Goal: Transaction & Acquisition: Book appointment/travel/reservation

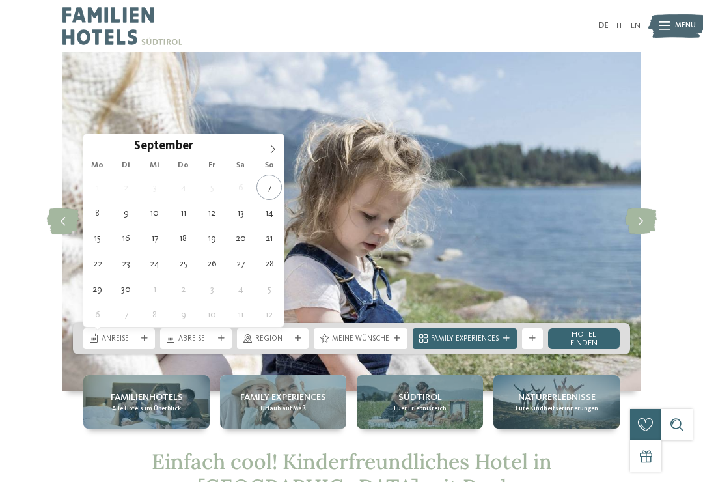
type div "[DATE]"
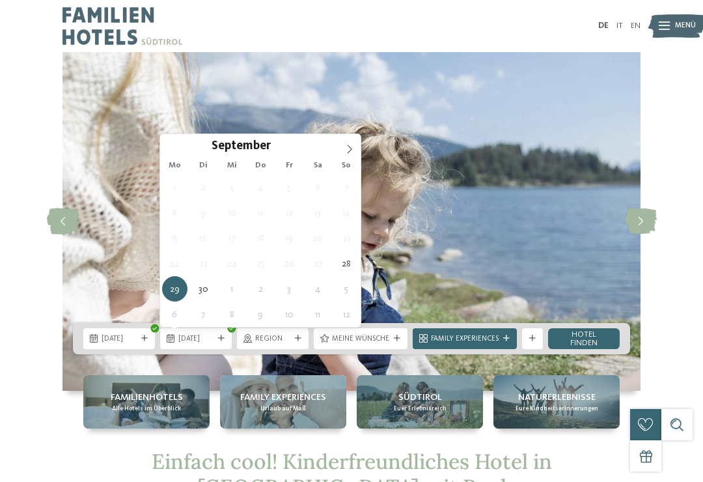
click at [352, 150] on icon at bounding box center [350, 149] width 5 height 8
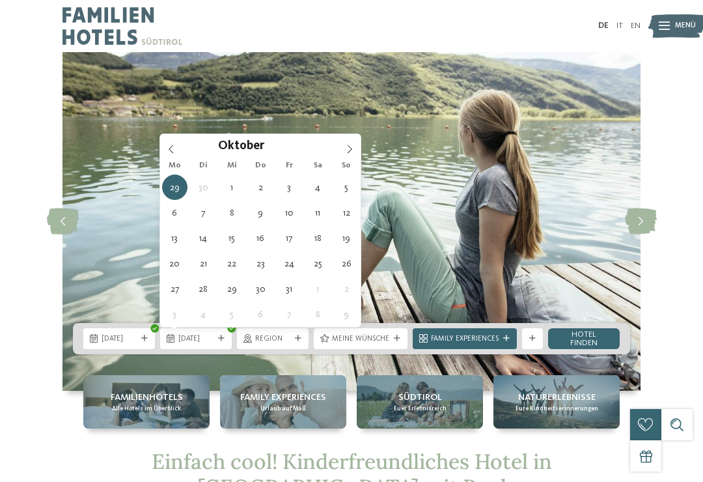
type div "02.10.2025"
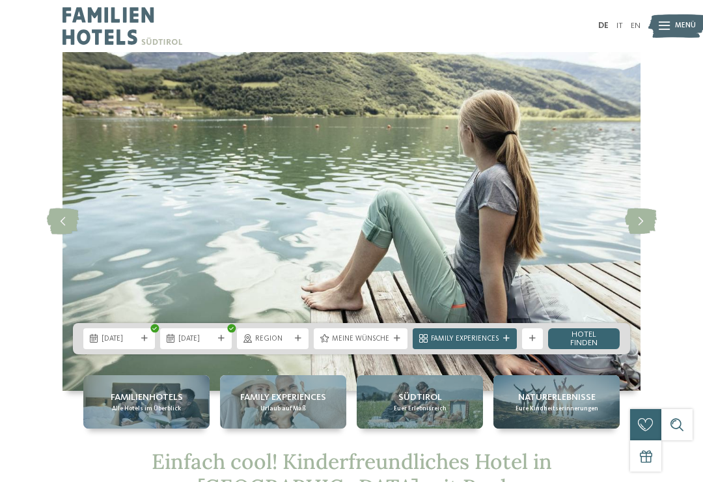
click at [382, 341] on span "Meine Wünsche" at bounding box center [360, 339] width 57 height 10
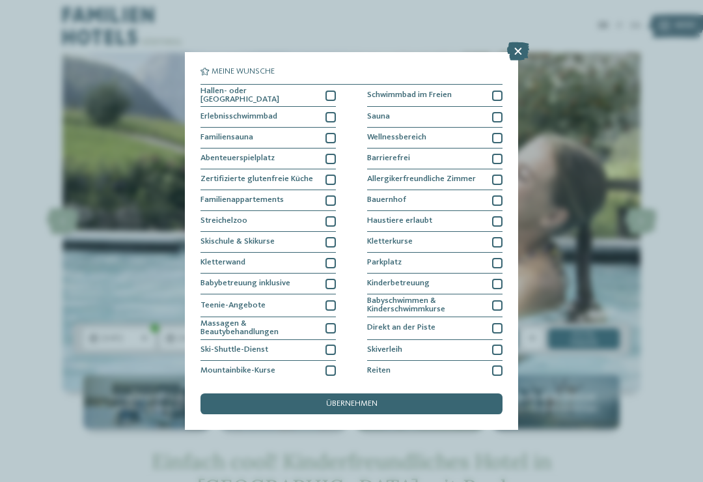
click at [515, 56] on icon at bounding box center [518, 51] width 22 height 18
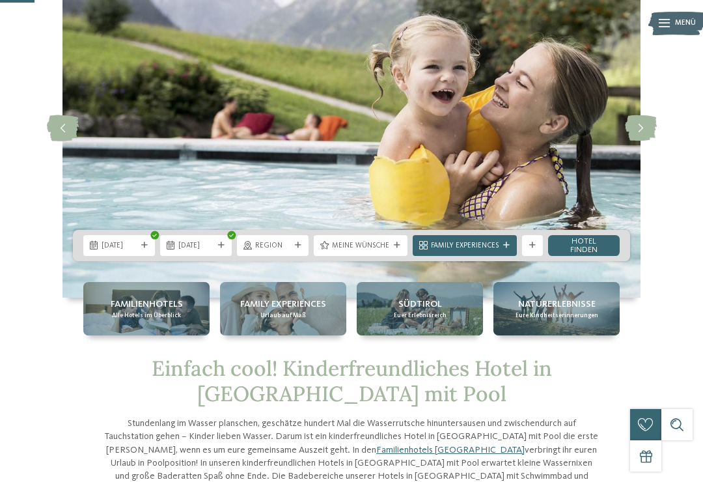
scroll to position [90, 0]
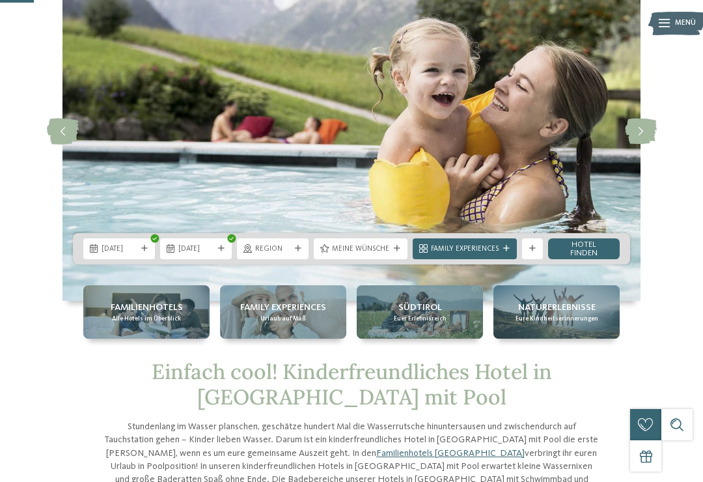
click at [496, 248] on span "Family Experiences" at bounding box center [465, 249] width 68 height 10
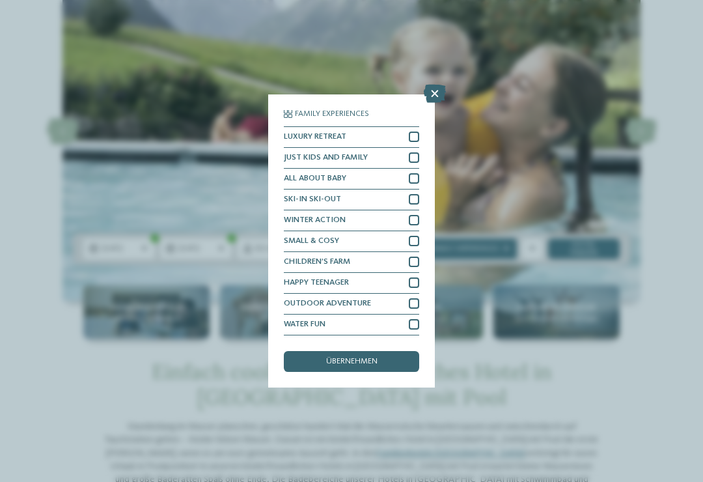
click at [439, 85] on icon at bounding box center [435, 94] width 22 height 18
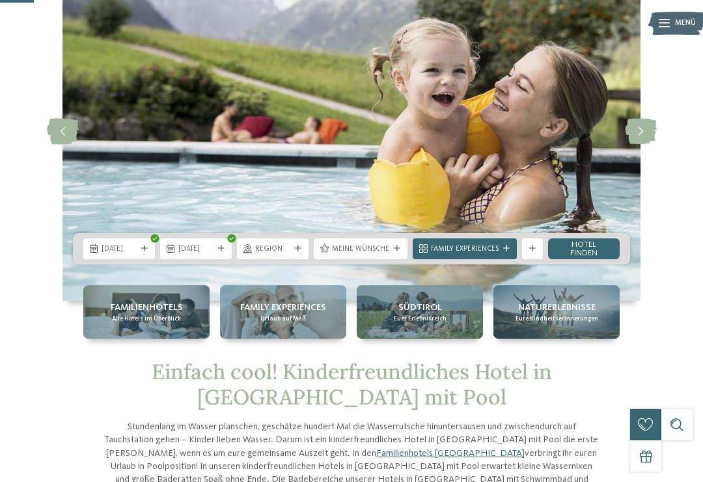
click at [593, 253] on link "Hotel finden" at bounding box center [584, 248] width 72 height 21
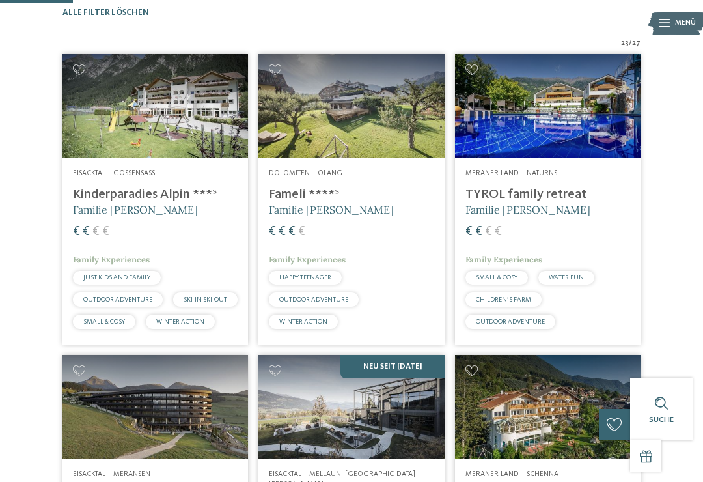
click at [584, 152] on img at bounding box center [548, 106] width 186 height 104
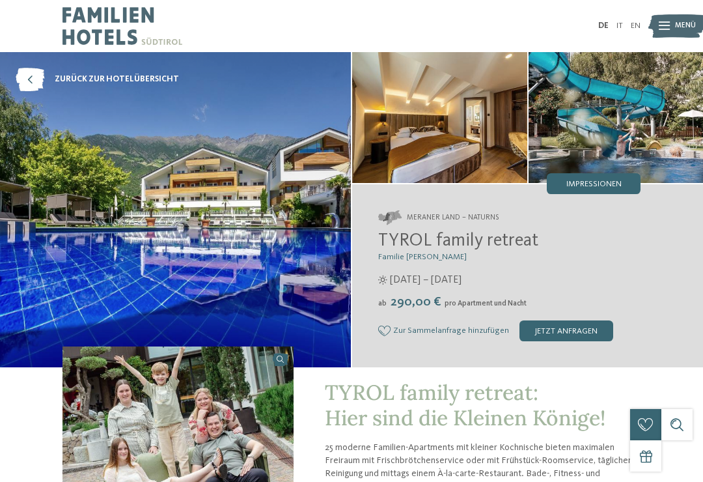
click at [466, 125] on img at bounding box center [439, 117] width 175 height 131
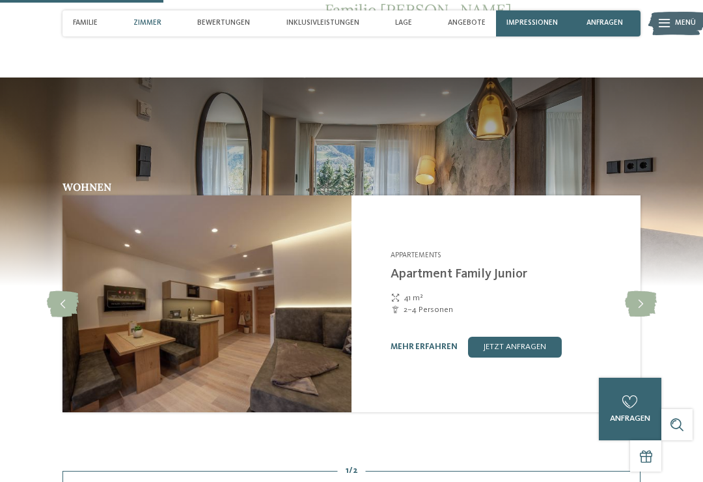
scroll to position [866, 0]
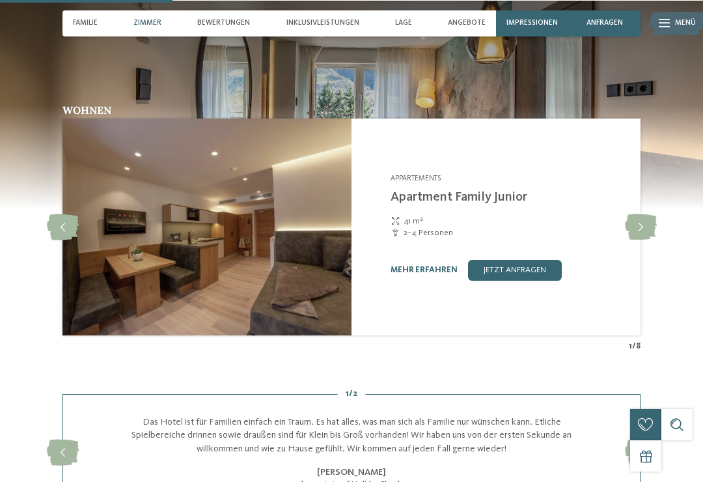
click at [640, 231] on icon at bounding box center [641, 227] width 32 height 26
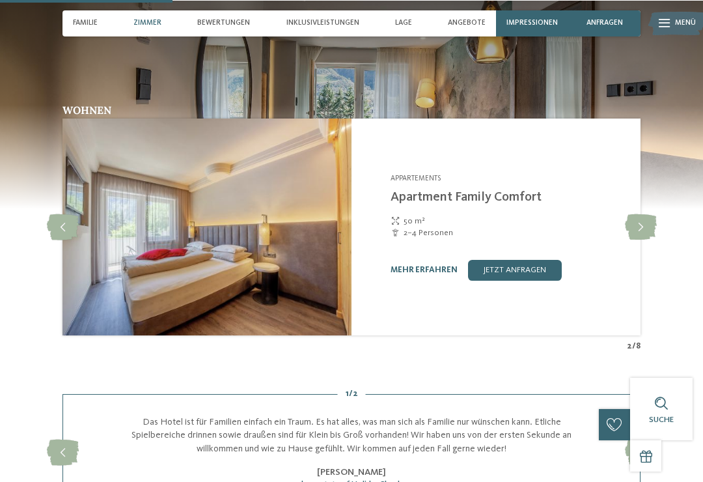
click at [640, 227] on icon at bounding box center [641, 227] width 32 height 26
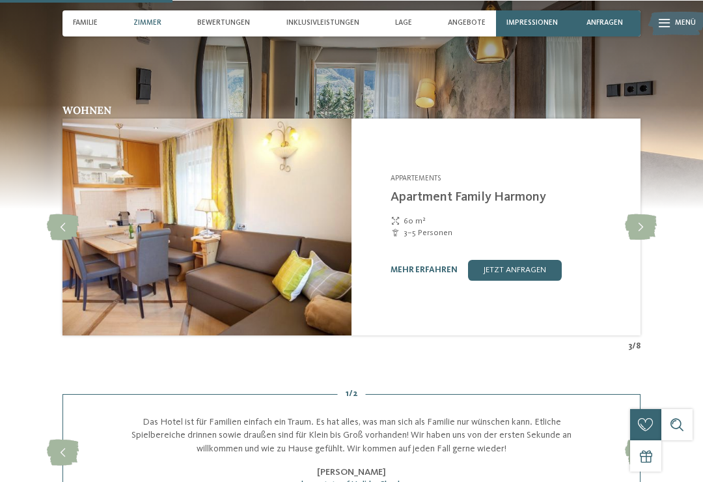
click at [631, 223] on icon at bounding box center [641, 227] width 32 height 26
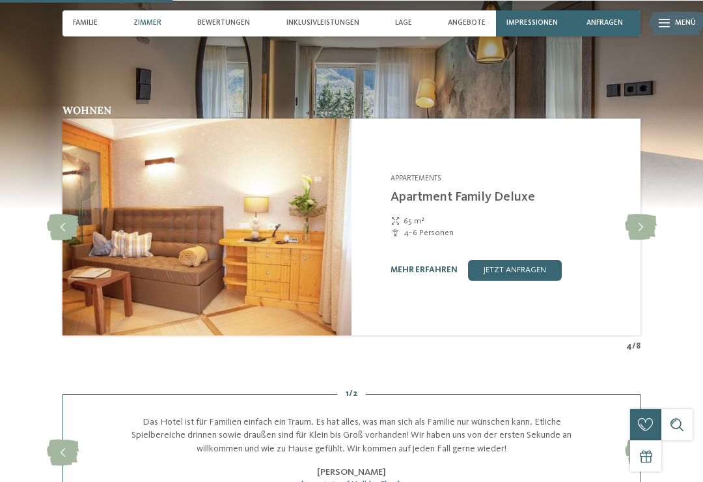
click at [634, 225] on icon at bounding box center [641, 227] width 32 height 26
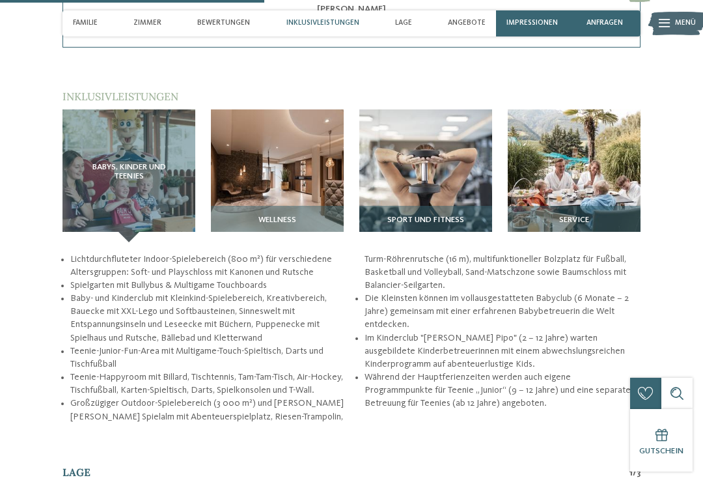
scroll to position [1335, 0]
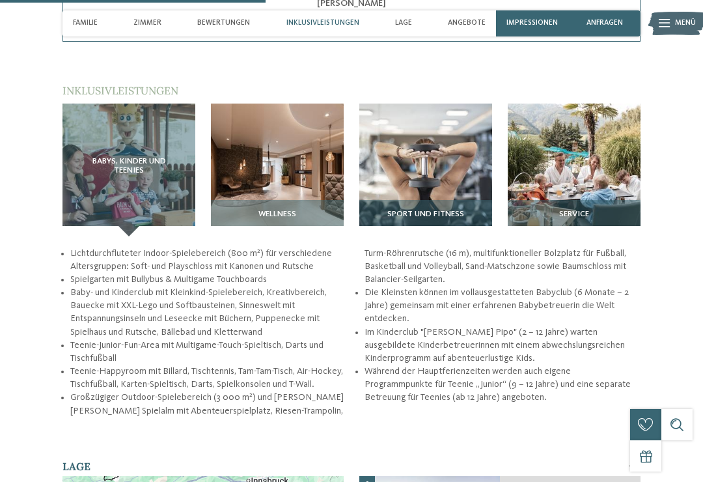
click at [285, 173] on img at bounding box center [277, 170] width 133 height 133
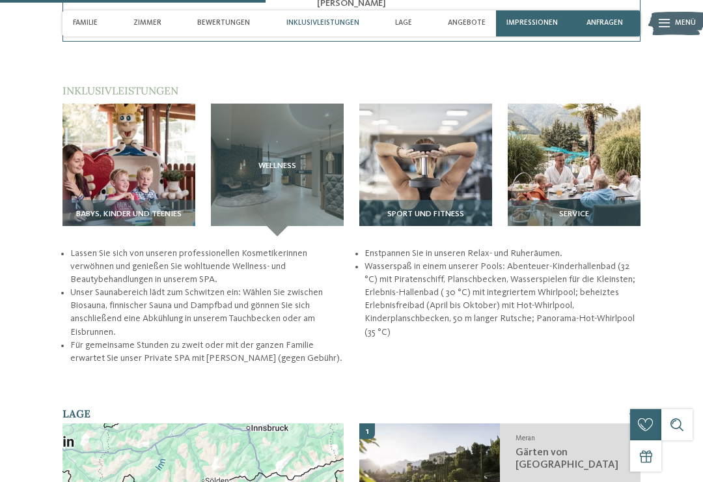
click at [141, 186] on img at bounding box center [129, 170] width 133 height 133
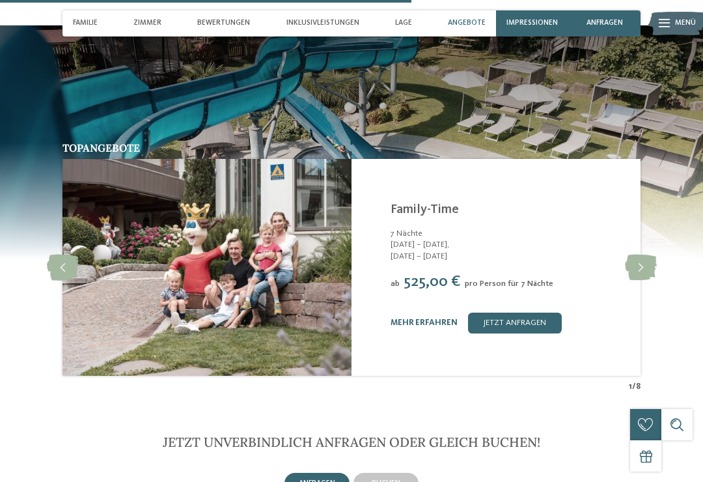
scroll to position [2069, 0]
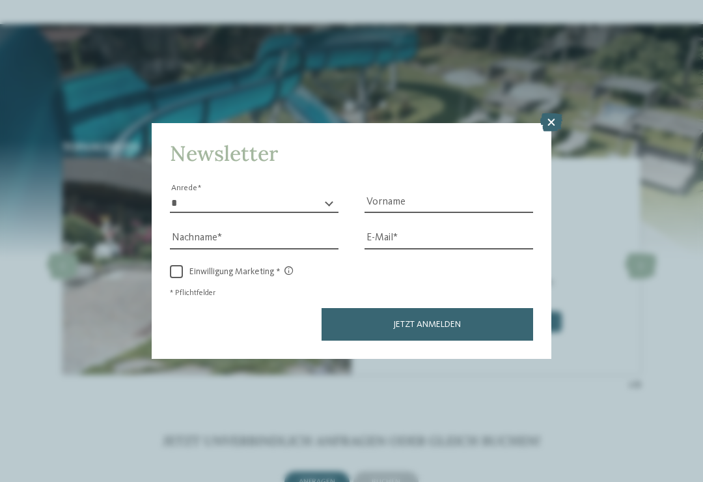
click at [542, 123] on div "Newsletter * **** **** ******* ****** Anrede Vorname Nachname E-Mail Link Link" at bounding box center [352, 240] width 400 height 235
click at [554, 113] on icon at bounding box center [552, 122] width 22 height 18
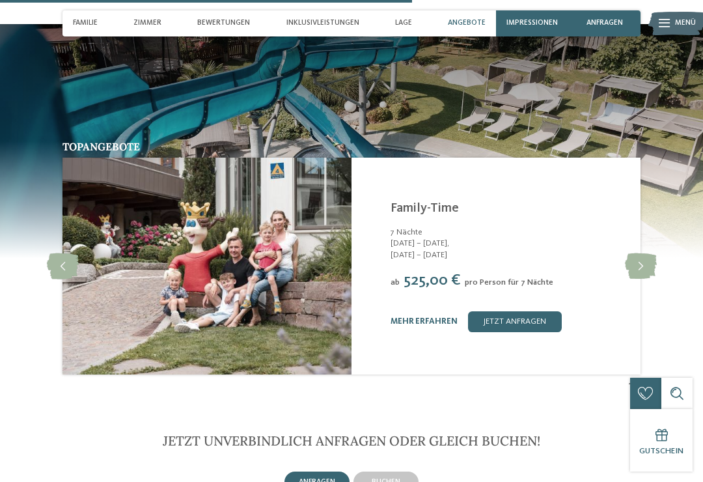
click at [547, 72] on img at bounding box center [351, 140] width 703 height 234
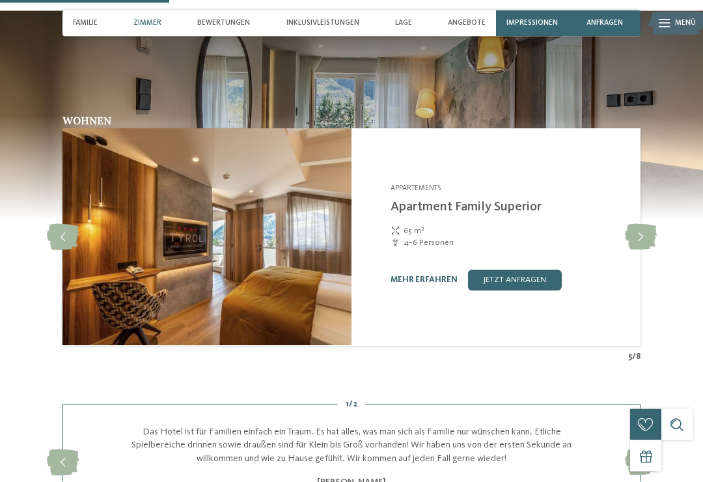
scroll to position [857, 0]
click at [248, 283] on img at bounding box center [207, 236] width 289 height 217
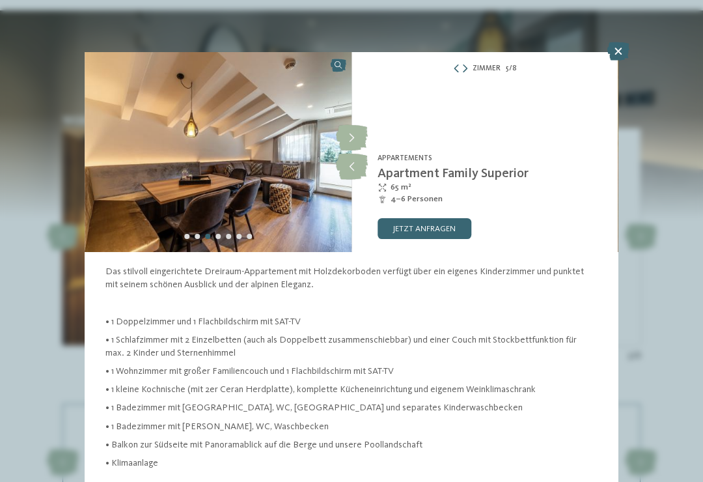
click at [351, 176] on icon at bounding box center [352, 167] width 32 height 26
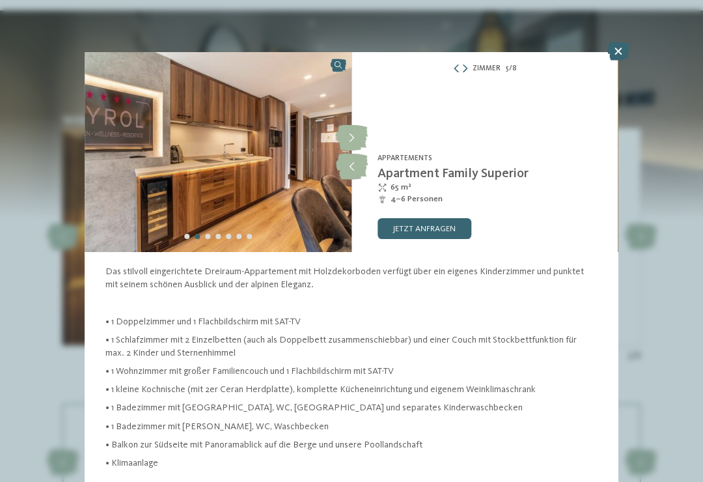
click at [352, 170] on icon at bounding box center [352, 167] width 32 height 26
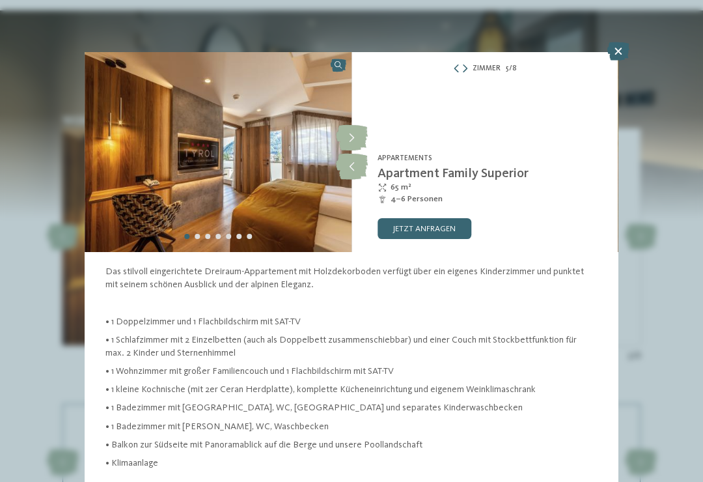
click at [359, 172] on icon at bounding box center [352, 167] width 32 height 26
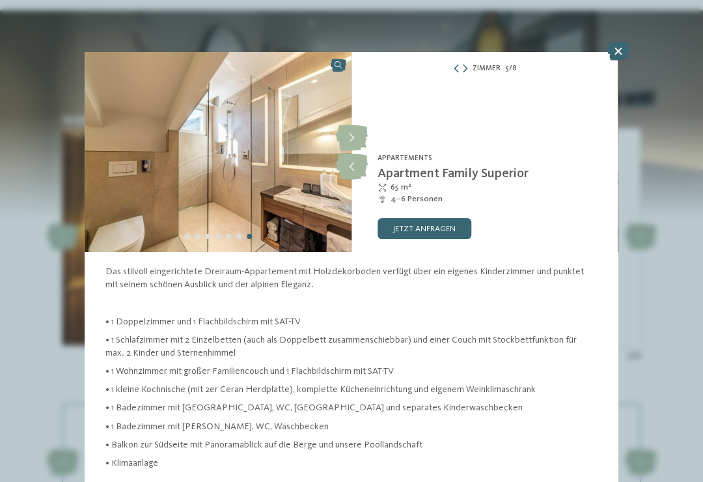
click at [360, 167] on icon at bounding box center [352, 167] width 32 height 26
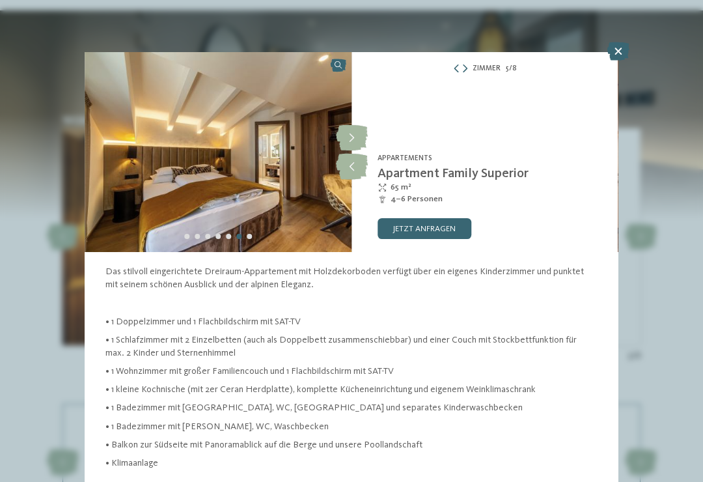
click at [359, 167] on icon at bounding box center [352, 167] width 32 height 26
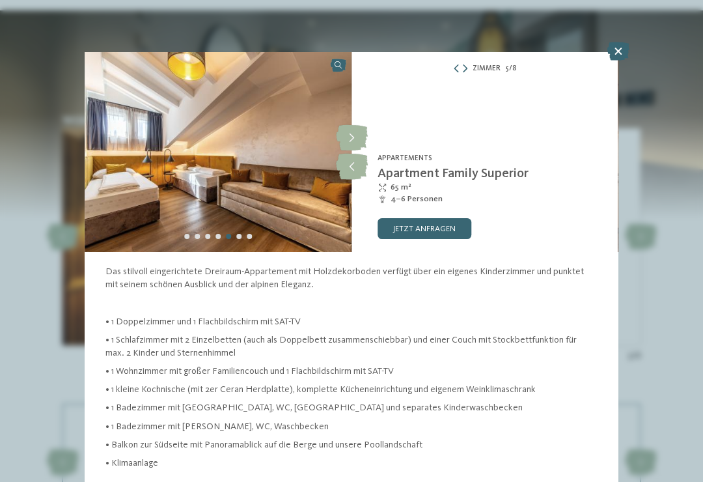
click at [612, 55] on icon at bounding box center [619, 51] width 22 height 18
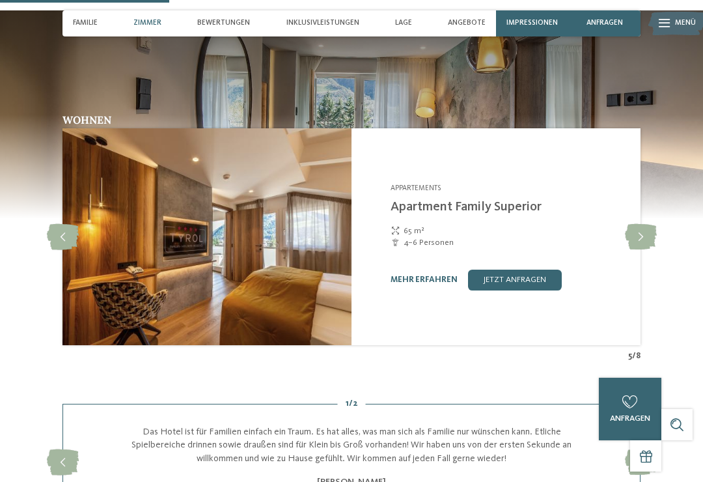
click at [670, 34] on img at bounding box center [677, 23] width 57 height 29
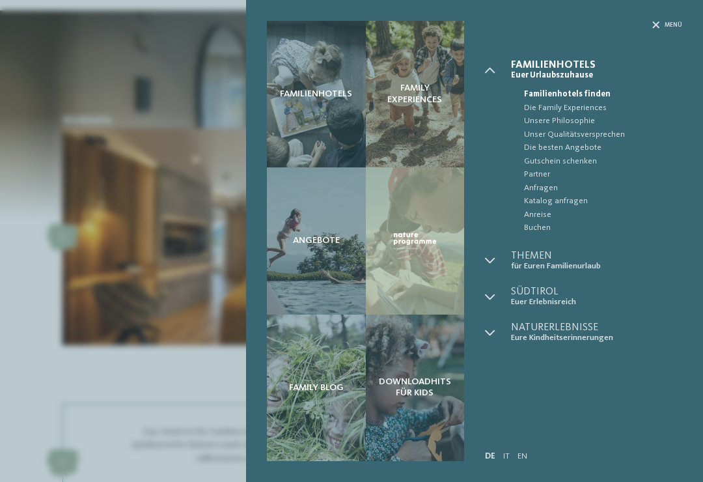
click at [668, 25] on span "Menü" at bounding box center [674, 25] width 18 height 8
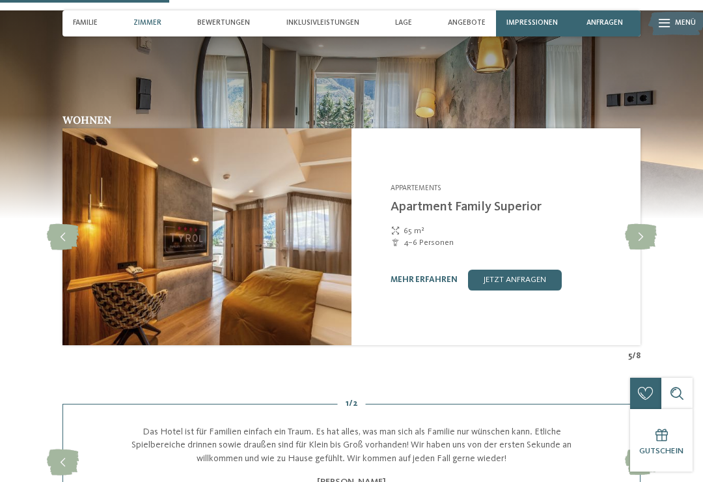
click at [149, 19] on span "Zimmer" at bounding box center [148, 23] width 28 height 8
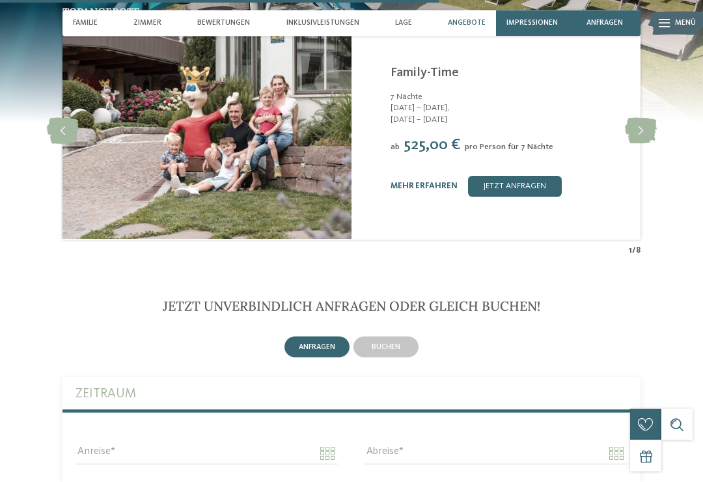
scroll to position [2204, 0]
click at [400, 340] on div "buchen" at bounding box center [386, 346] width 65 height 21
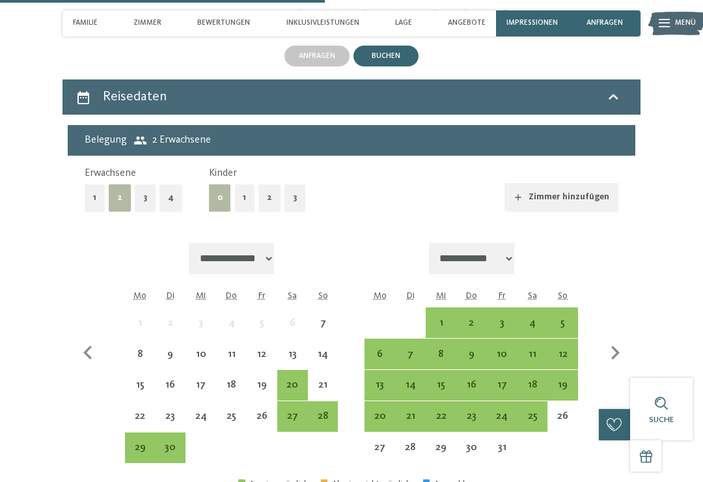
scroll to position [2486, 0]
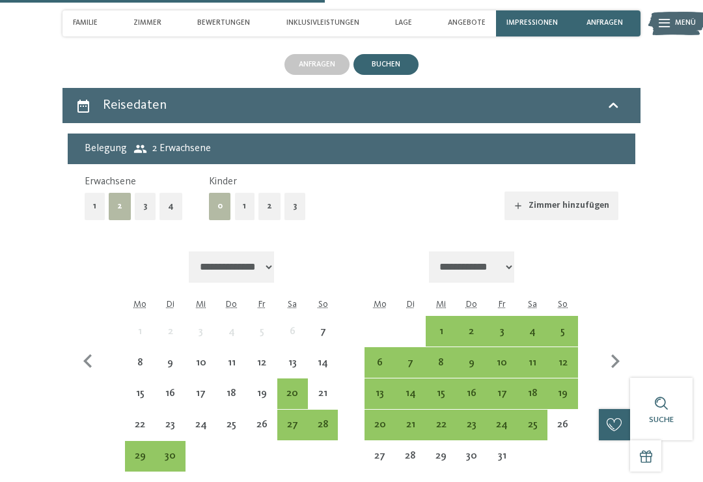
click at [330, 419] on div "28" at bounding box center [323, 433] width 28 height 28
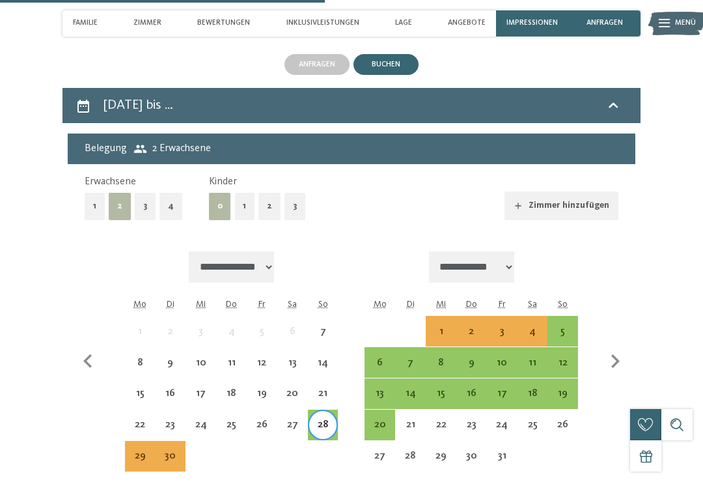
click at [565, 326] on div "5" at bounding box center [563, 340] width 28 height 28
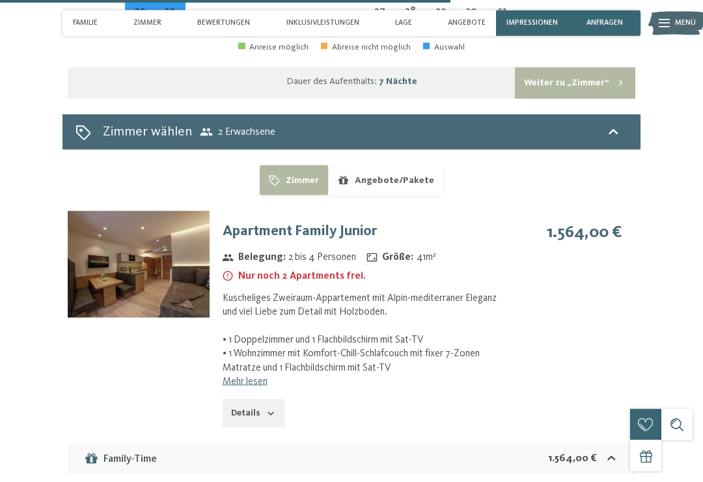
scroll to position [2933, 0]
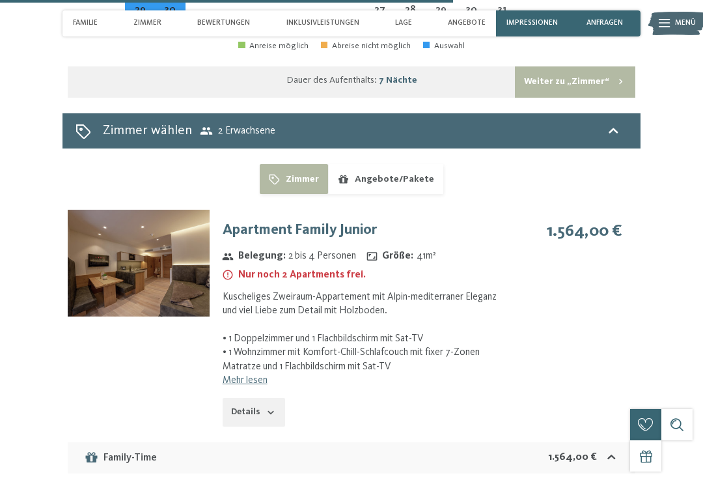
click at [266, 407] on icon "button" at bounding box center [271, 412] width 10 height 10
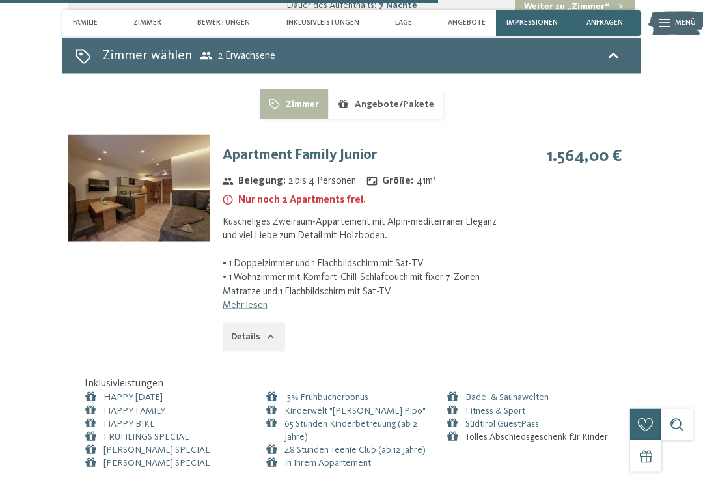
scroll to position [3014, 0]
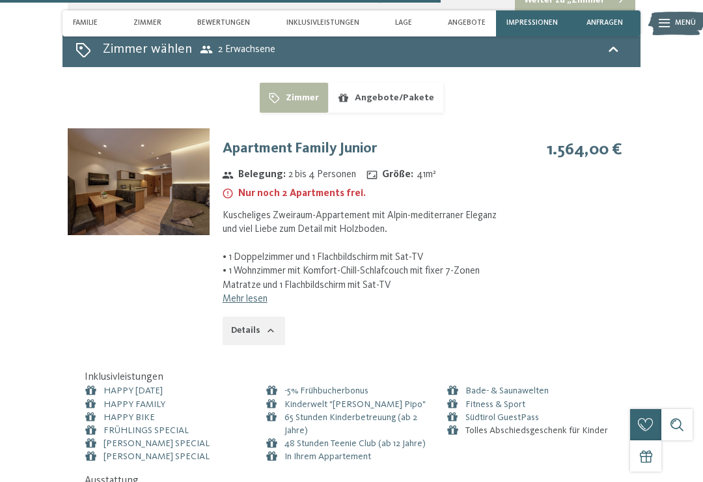
click at [266, 294] on link "Mehr lesen" at bounding box center [245, 299] width 45 height 10
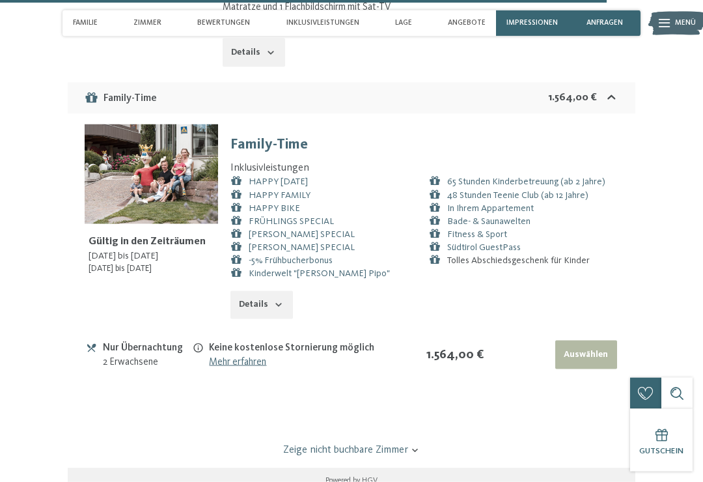
scroll to position [4214, 0]
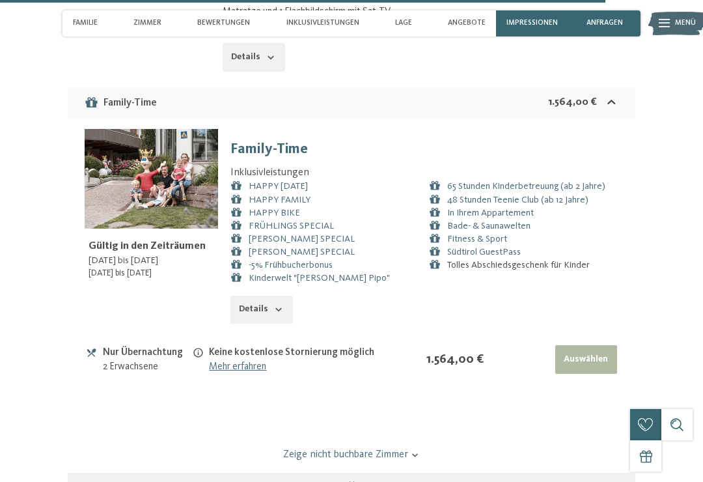
click at [150, 345] on div "Nur Übernachtung" at bounding box center [147, 352] width 89 height 15
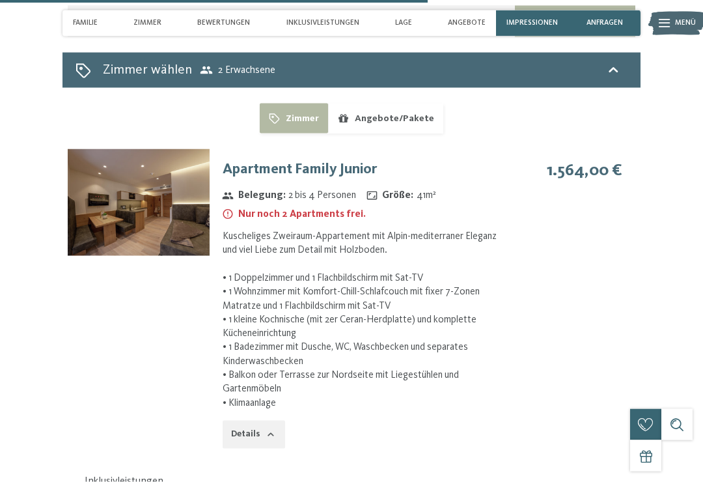
scroll to position [2994, 0]
click at [399, 118] on button "Angebote/Pakete" at bounding box center [385, 118] width 115 height 30
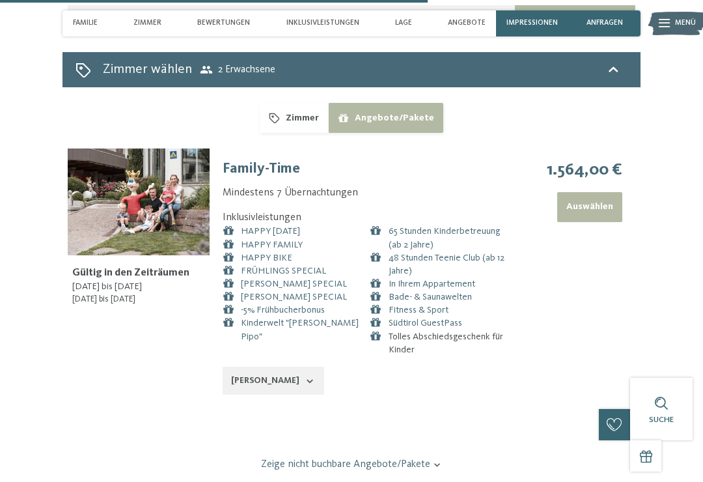
click at [615, 208] on button "Auswählen" at bounding box center [591, 207] width 66 height 30
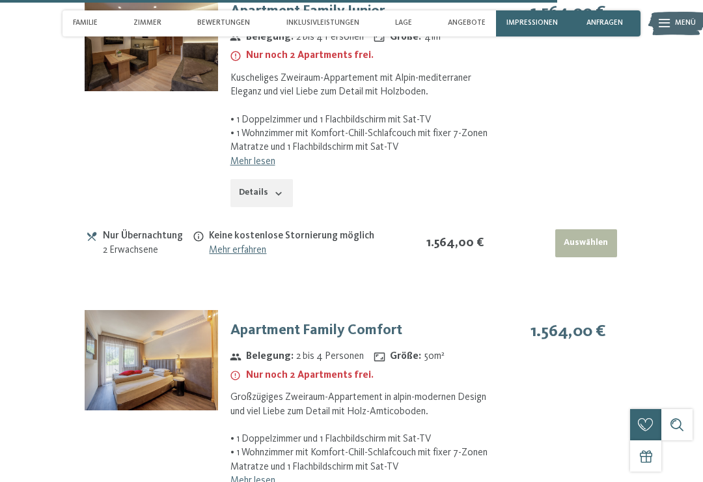
scroll to position [3478, 0]
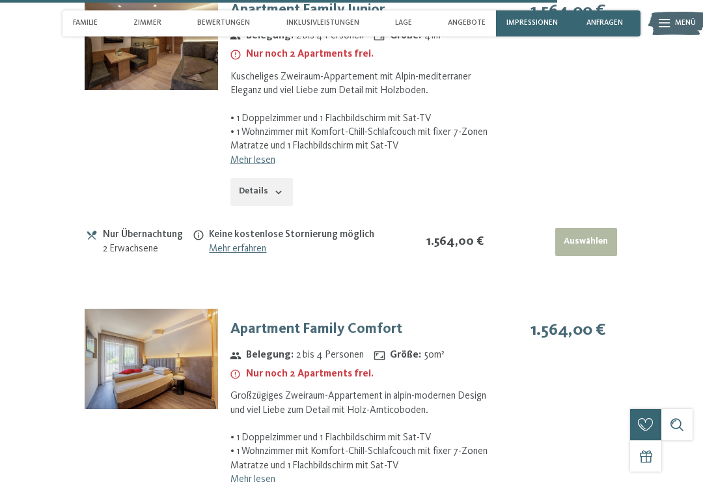
click at [239, 474] on link "Mehr lesen" at bounding box center [253, 479] width 45 height 10
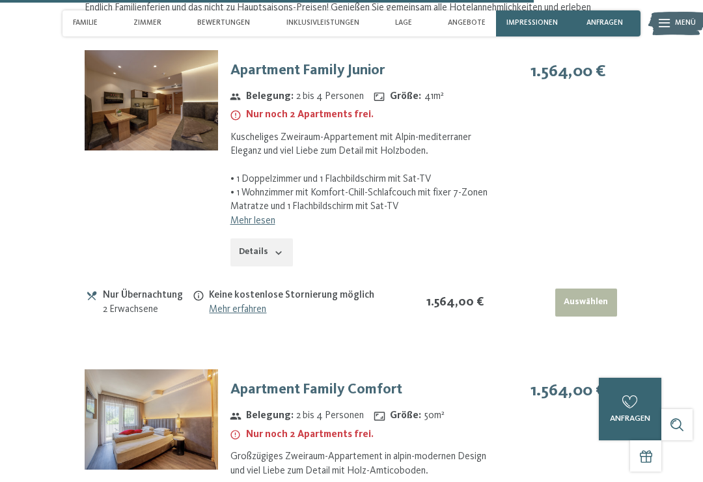
scroll to position [3418, 0]
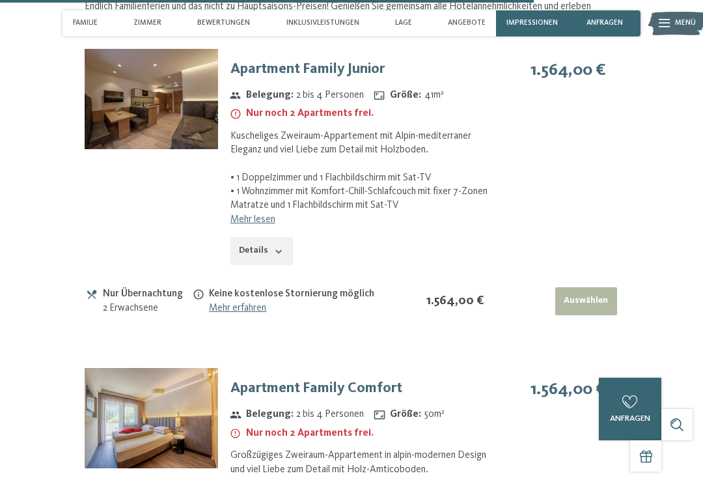
click at [271, 237] on button "Details" at bounding box center [262, 251] width 63 height 29
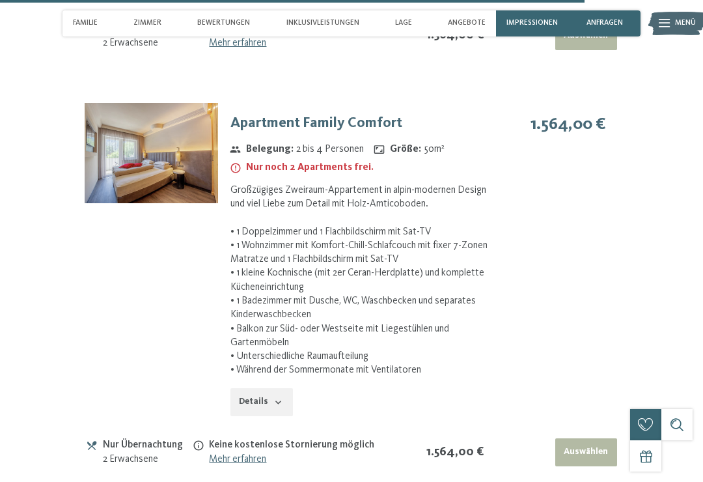
scroll to position [3951, 0]
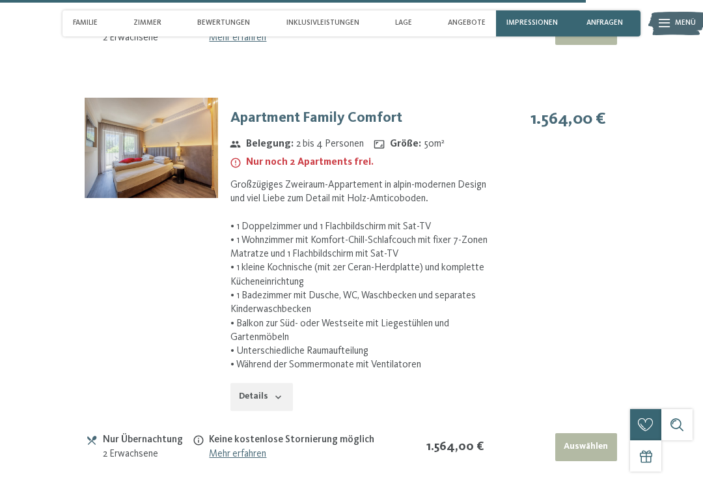
click at [276, 392] on icon "button" at bounding box center [279, 397] width 10 height 10
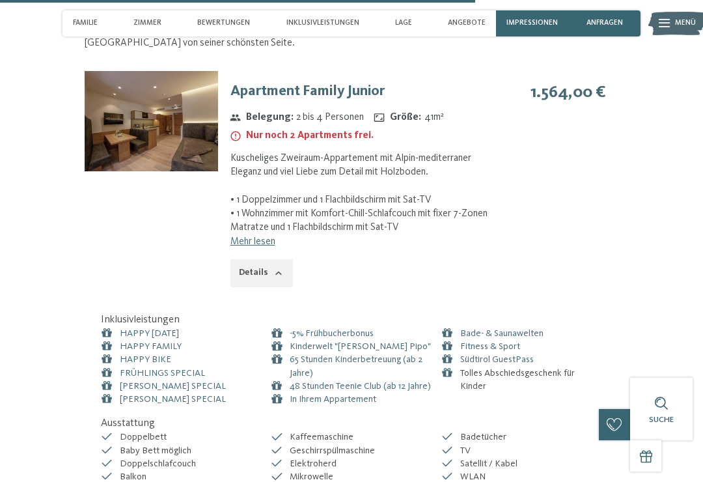
scroll to position [3387, 0]
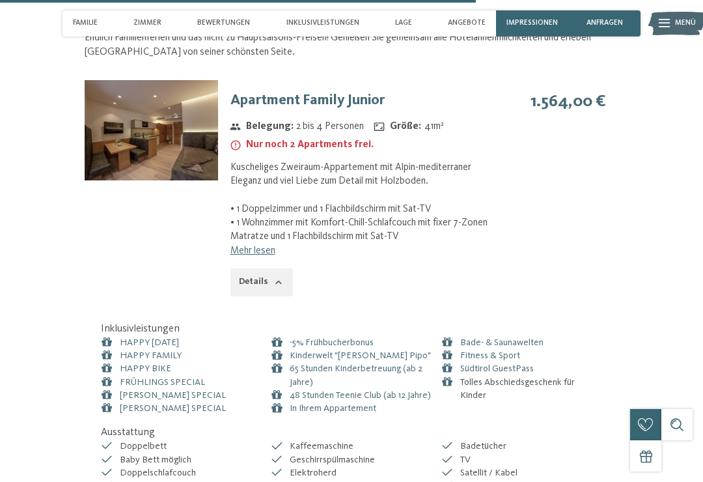
click at [268, 246] on link "Mehr lesen" at bounding box center [253, 251] width 45 height 10
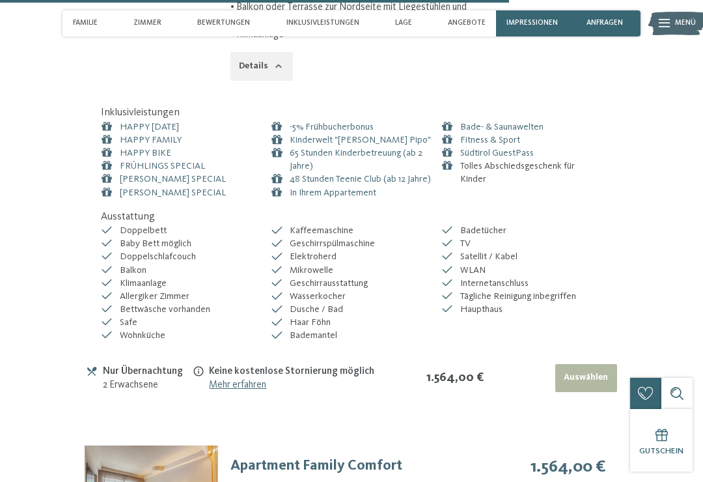
scroll to position [3718, 0]
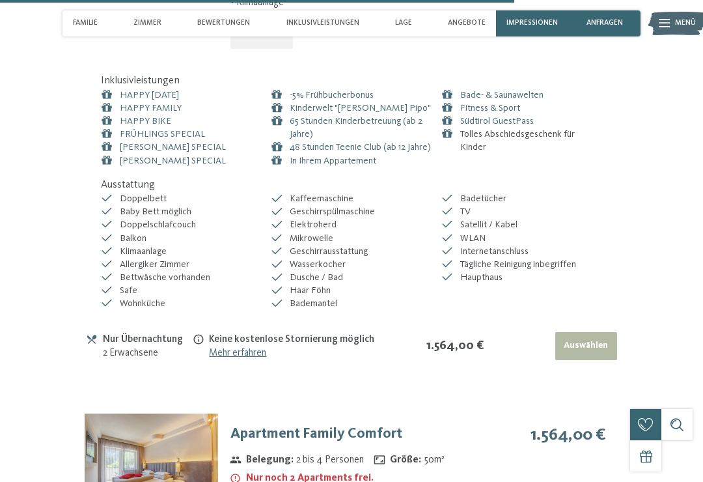
click at [591, 332] on button "Auswählen" at bounding box center [587, 346] width 62 height 29
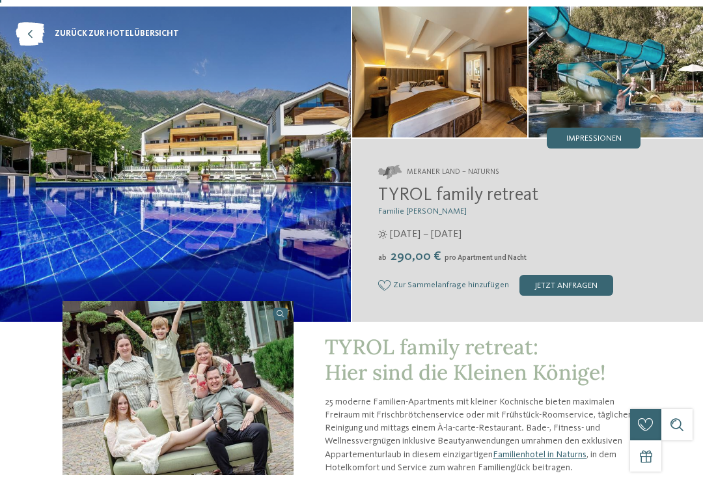
scroll to position [0, 0]
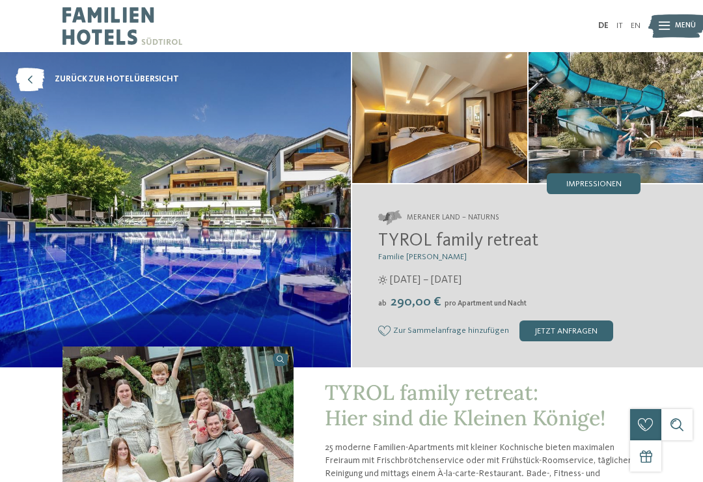
click at [686, 24] on span "Menü" at bounding box center [685, 26] width 21 height 10
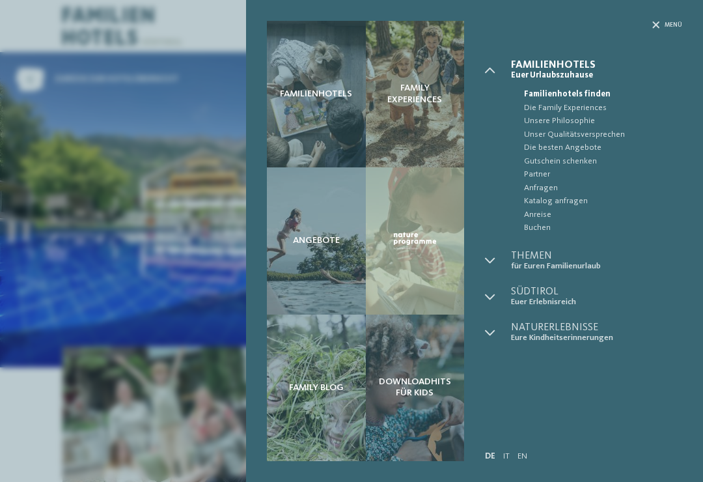
click at [315, 99] on span "Familienhotels" at bounding box center [316, 94] width 72 height 11
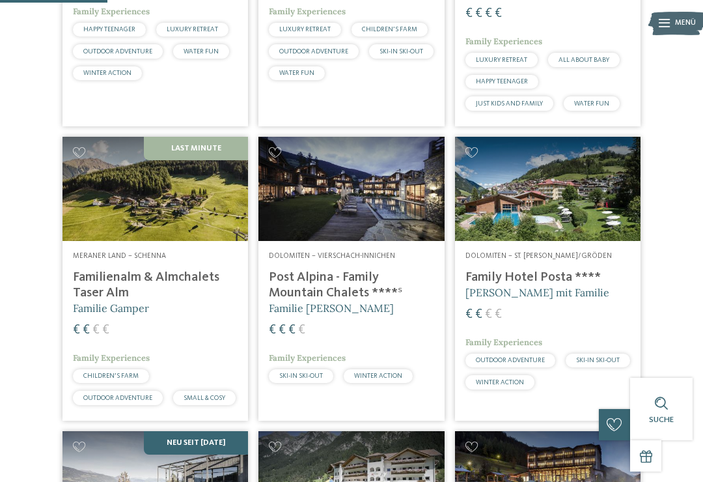
scroll to position [505, 0]
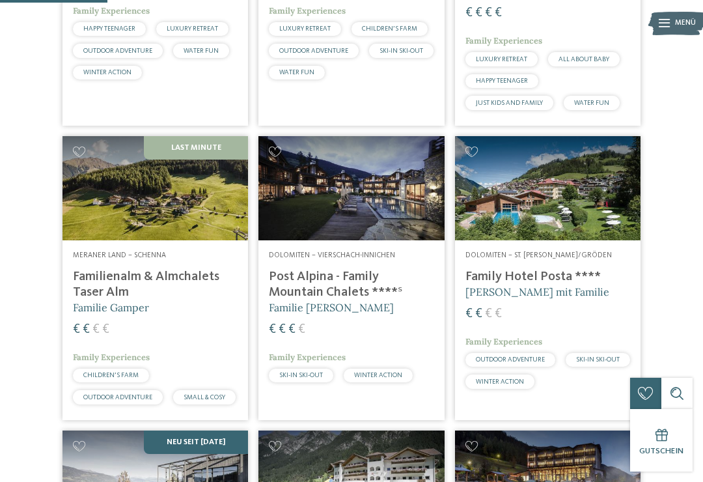
click at [126, 205] on img at bounding box center [156, 188] width 186 height 104
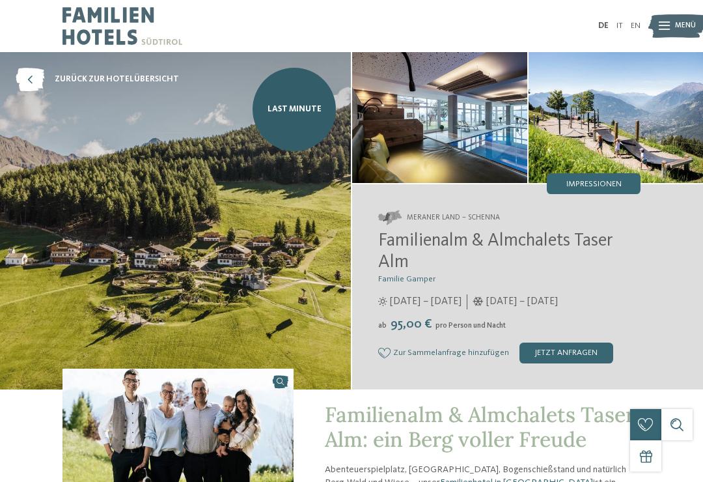
click at [462, 132] on img at bounding box center [439, 117] width 175 height 131
click at [461, 129] on img at bounding box center [439, 117] width 175 height 131
click at [670, 31] on img at bounding box center [677, 26] width 57 height 29
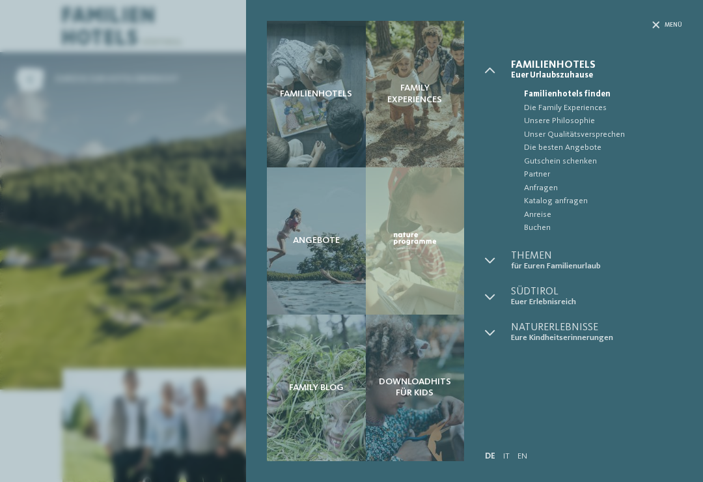
click at [661, 172] on span "Partner" at bounding box center [603, 174] width 158 height 13
click at [147, 320] on div "Familienhotels Family Experiences Angebote" at bounding box center [351, 241] width 703 height 482
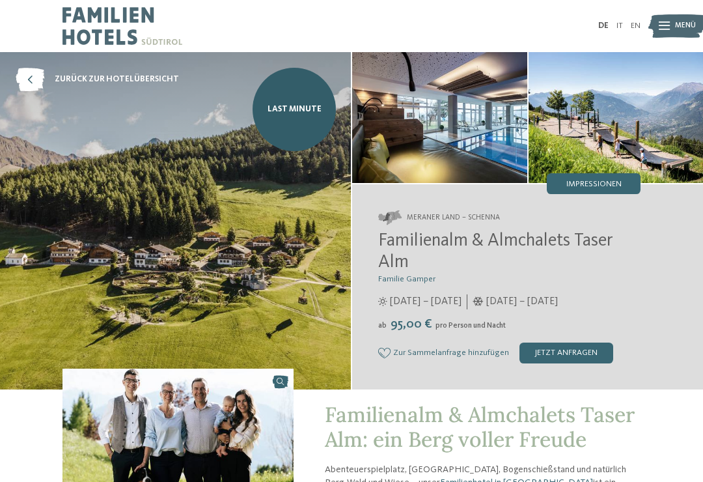
click at [123, 330] on img at bounding box center [175, 220] width 351 height 337
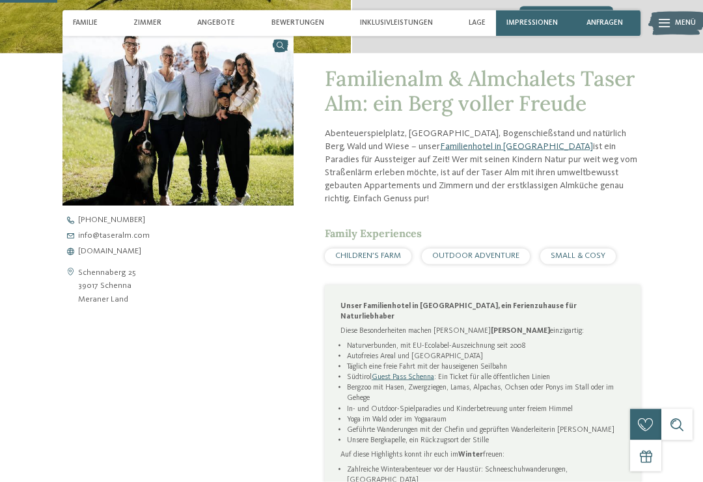
scroll to position [338, 0]
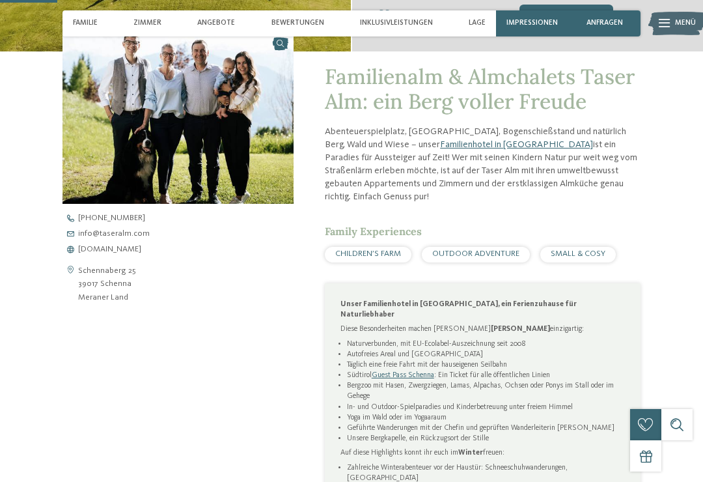
click at [135, 246] on span "www.taseralm.com" at bounding box center [109, 250] width 63 height 8
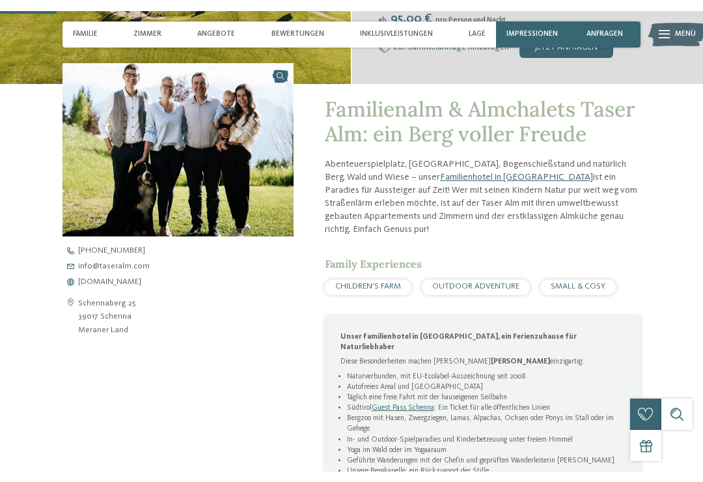
scroll to position [337, 0]
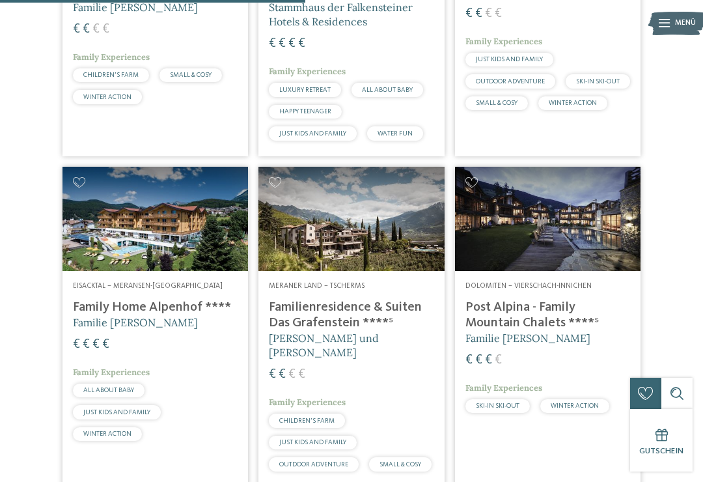
scroll to position [1438, 0]
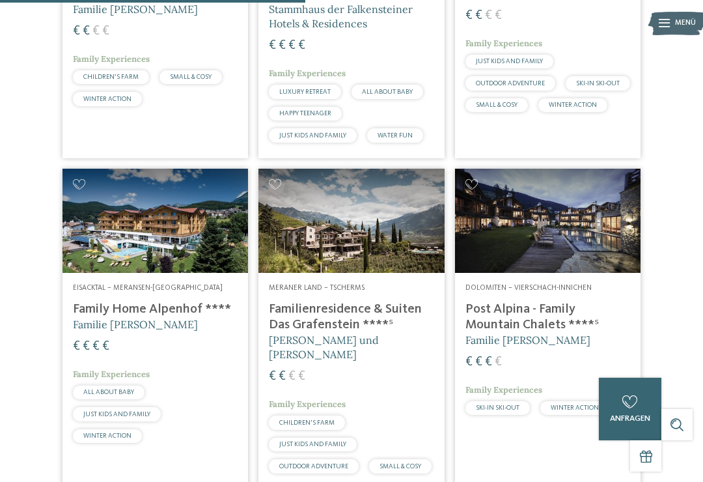
click at [354, 307] on h4 "Familienresidence & Suiten Das Grafenstein ****ˢ" at bounding box center [351, 317] width 165 height 31
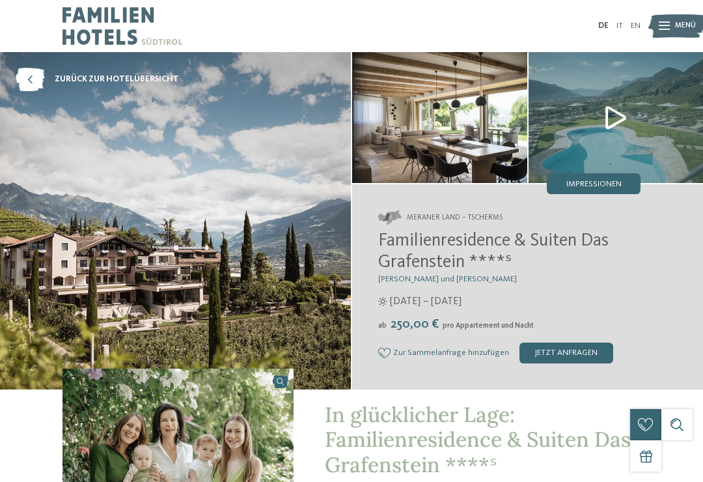
click at [627, 107] on img at bounding box center [616, 117] width 175 height 131
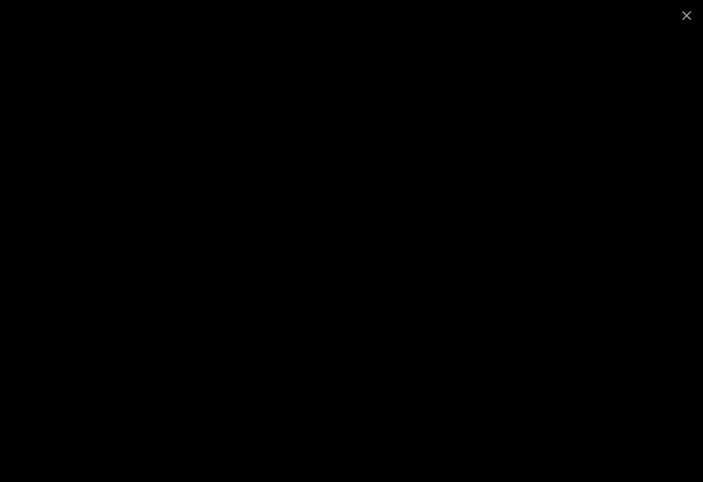
click at [686, 19] on span at bounding box center [687, 15] width 33 height 31
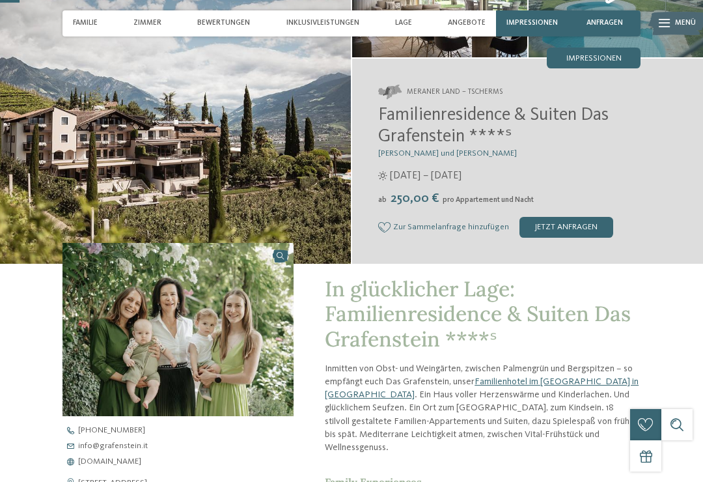
scroll to position [68, 0]
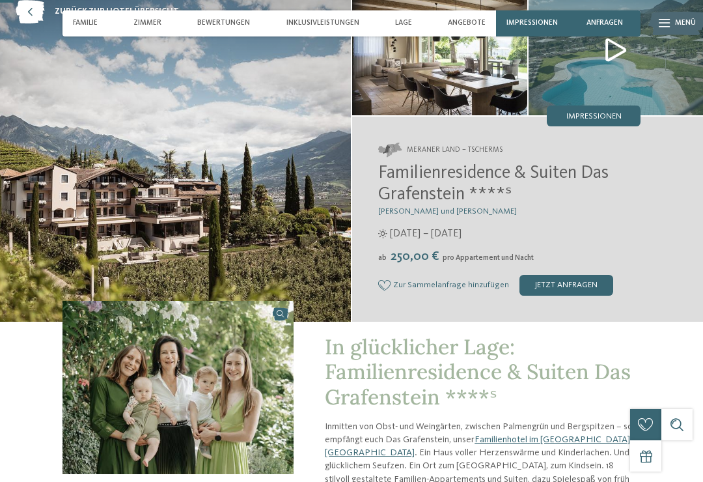
click at [343, 20] on span "Inklusivleistungen" at bounding box center [323, 23] width 73 height 8
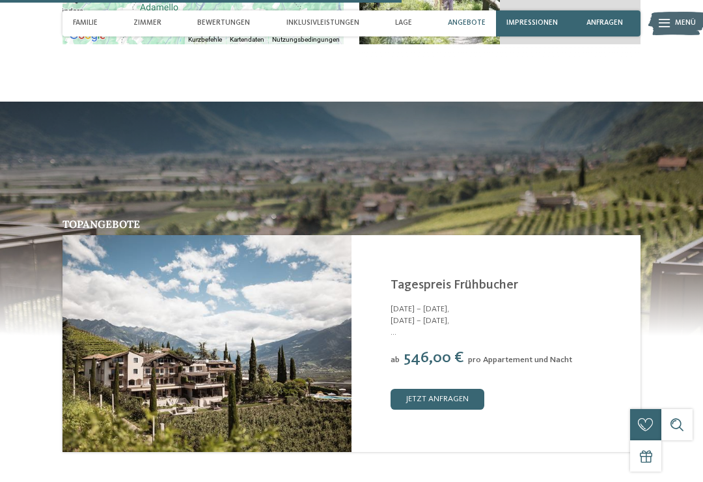
scroll to position [1931, 0]
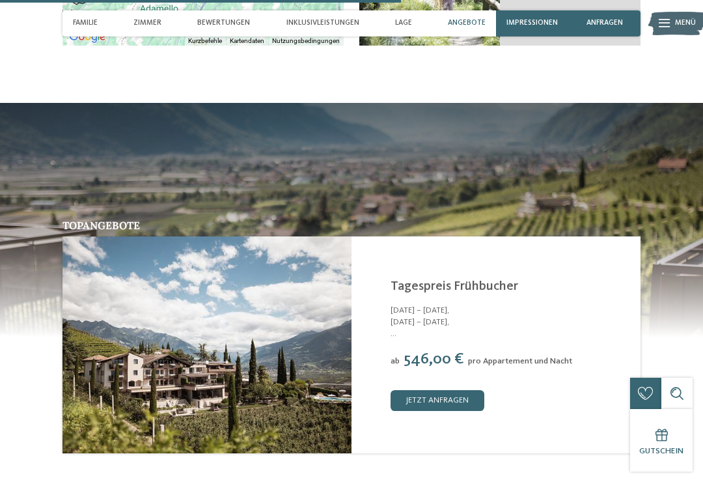
click at [457, 390] on link "jetzt anfragen" at bounding box center [438, 400] width 94 height 21
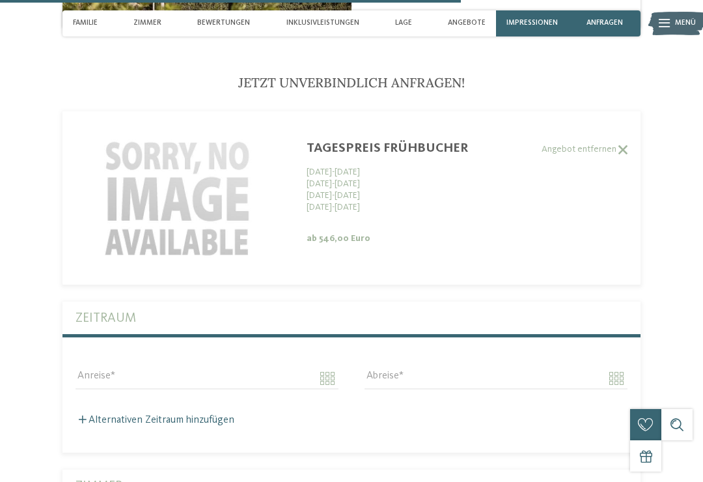
scroll to position [2377, 0]
